Goal: Find specific page/section: Find specific page/section

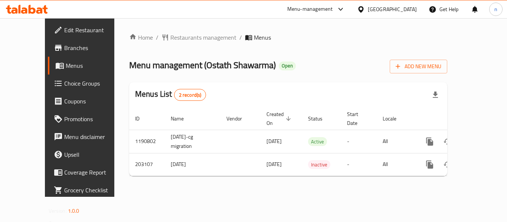
click at [345, 8] on icon at bounding box center [340, 9] width 9 height 9
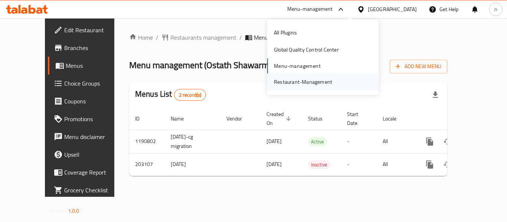
click at [306, 79] on div "Restaurant-Management" at bounding box center [303, 82] width 58 height 8
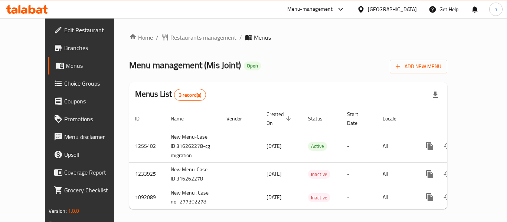
click at [343, 10] on icon at bounding box center [340, 9] width 9 height 9
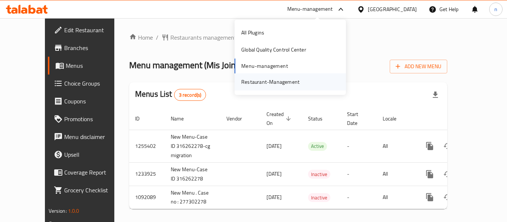
click at [285, 84] on div "Restaurant-Management" at bounding box center [270, 82] width 58 height 8
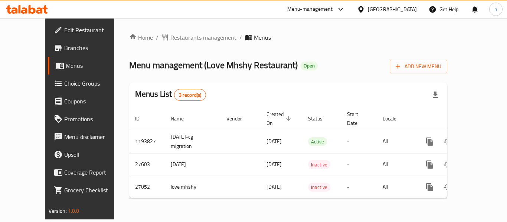
click at [340, 8] on icon at bounding box center [340, 9] width 9 height 9
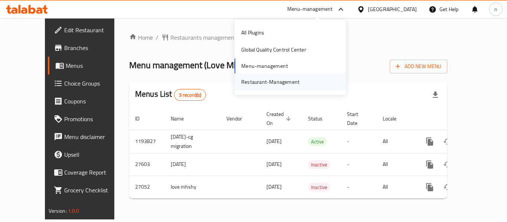
click at [271, 78] on div "Restaurant-Management" at bounding box center [270, 82] width 58 height 8
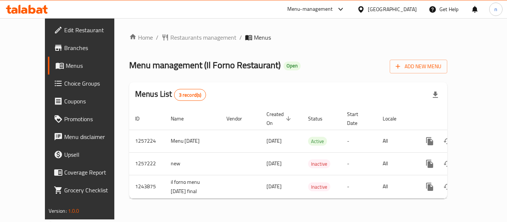
click at [339, 9] on icon at bounding box center [340, 9] width 9 height 9
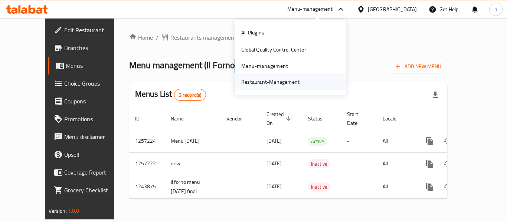
click at [272, 84] on div "Restaurant-Management" at bounding box center [270, 82] width 58 height 8
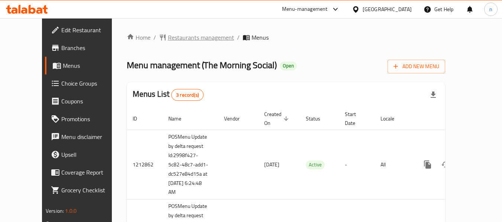
click at [189, 36] on span "Restaurants management" at bounding box center [201, 37] width 66 height 9
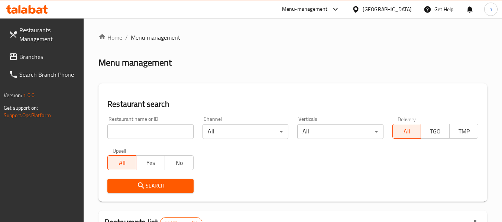
click at [128, 134] on input "search" at bounding box center [150, 131] width 86 height 15
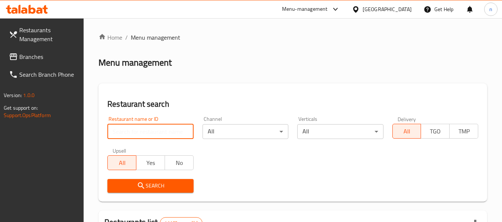
paste input "633740"
type input "633740"
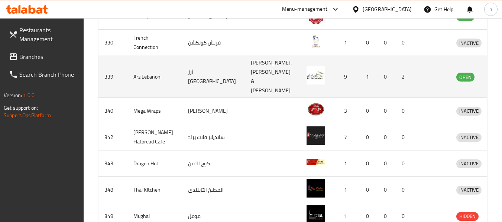
scroll to position [37, 0]
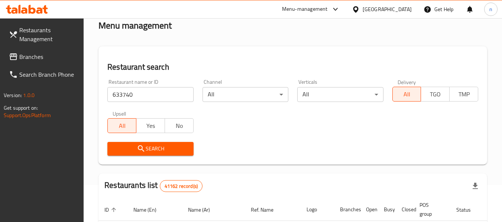
click at [340, 9] on icon at bounding box center [335, 9] width 9 height 9
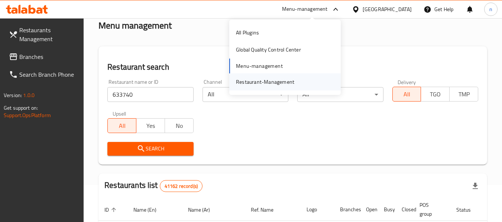
click at [297, 81] on div "Restaurant-Management" at bounding box center [265, 82] width 70 height 17
